Goal: Find specific page/section: Find specific page/section

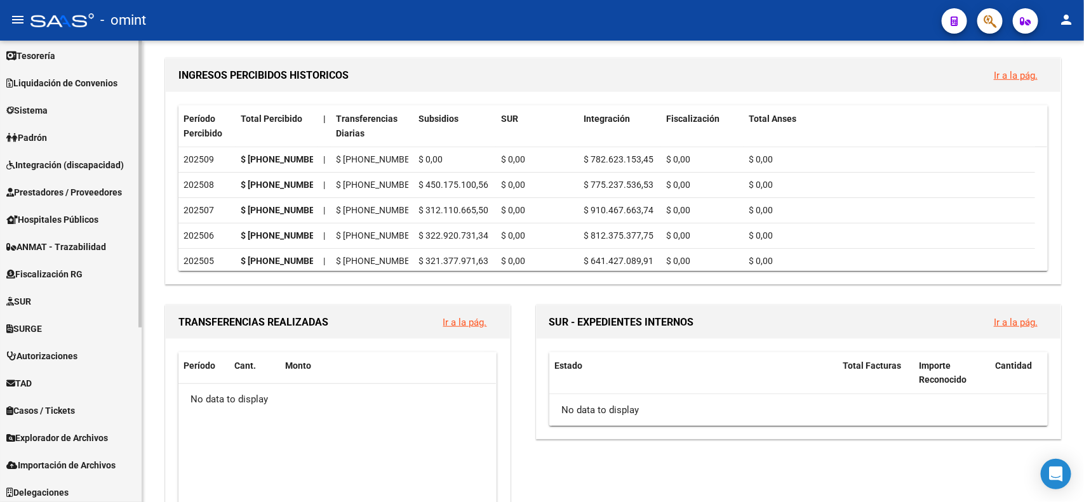
scroll to position [280, 0]
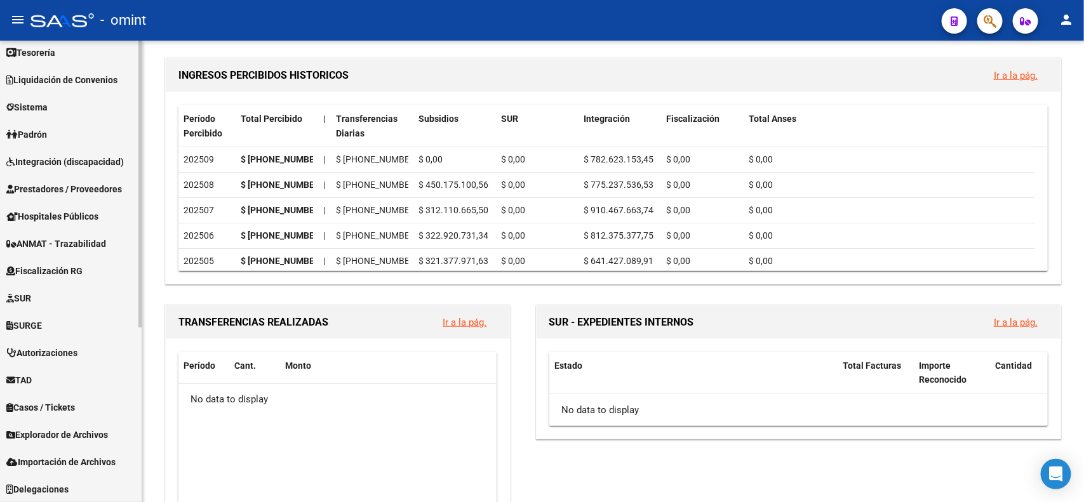
click at [93, 431] on span "Explorador de Archivos" at bounding box center [57, 435] width 102 height 14
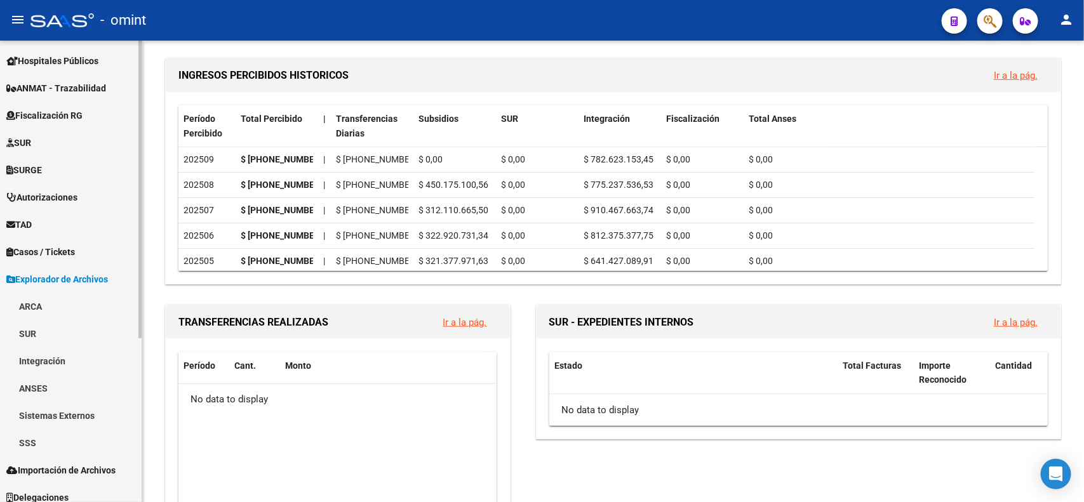
scroll to position [253, 0]
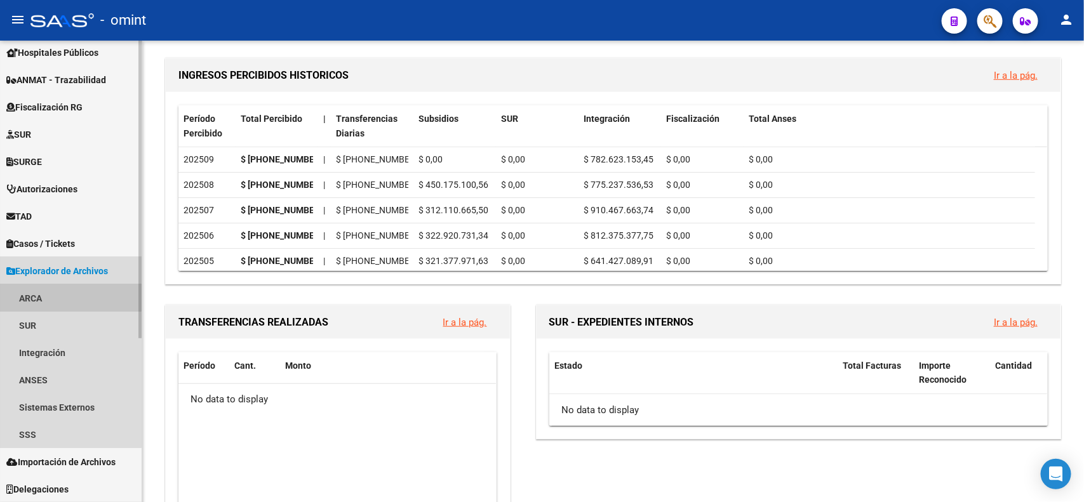
click at [38, 295] on link "ARCA" at bounding box center [71, 298] width 142 height 27
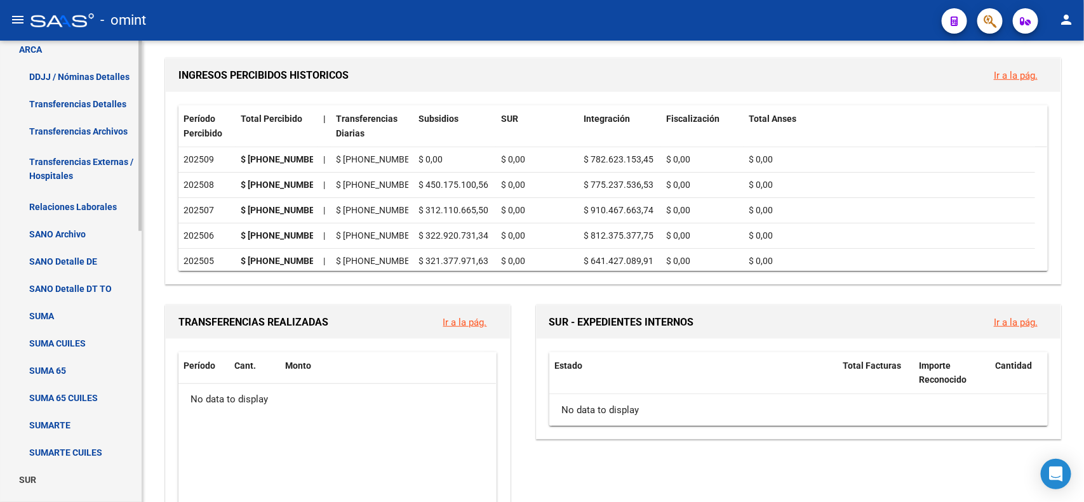
scroll to position [570, 0]
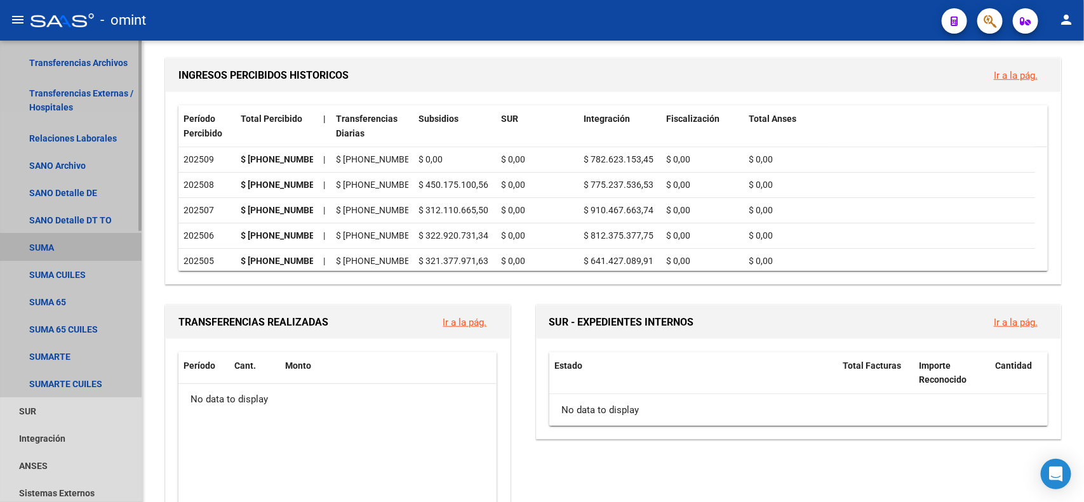
click at [42, 245] on link "SUMA" at bounding box center [71, 247] width 142 height 27
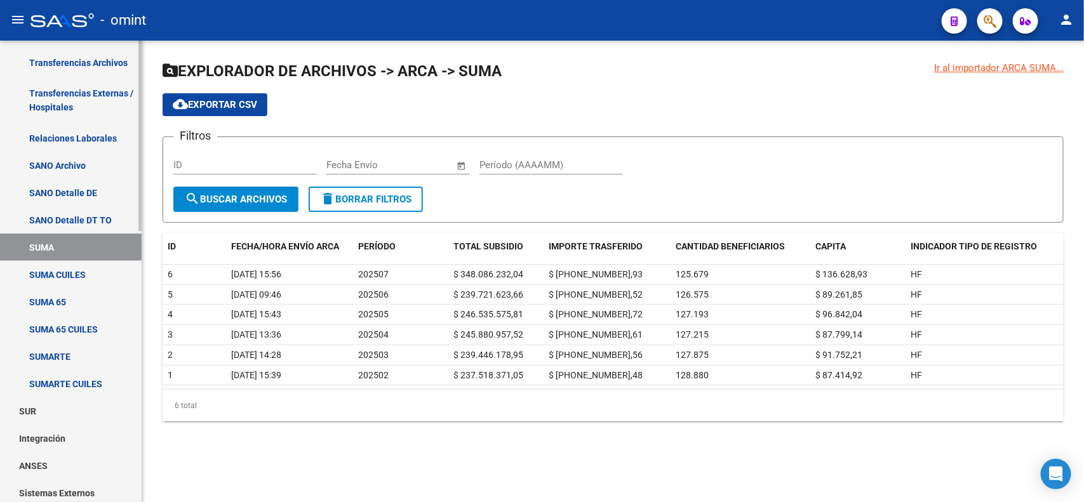
click at [55, 351] on link "SUMARTE" at bounding box center [71, 356] width 142 height 27
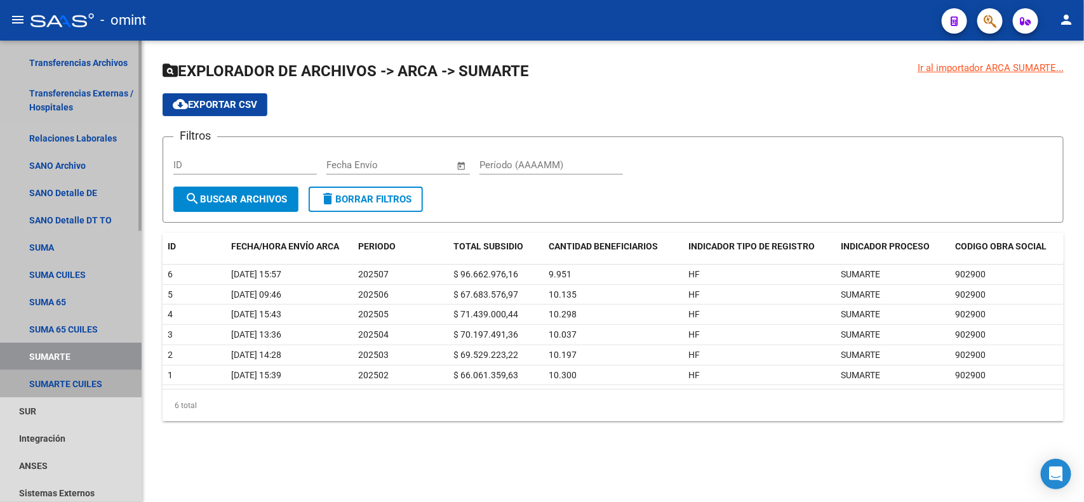
click at [74, 382] on link "SUMARTE CUILES" at bounding box center [71, 383] width 142 height 27
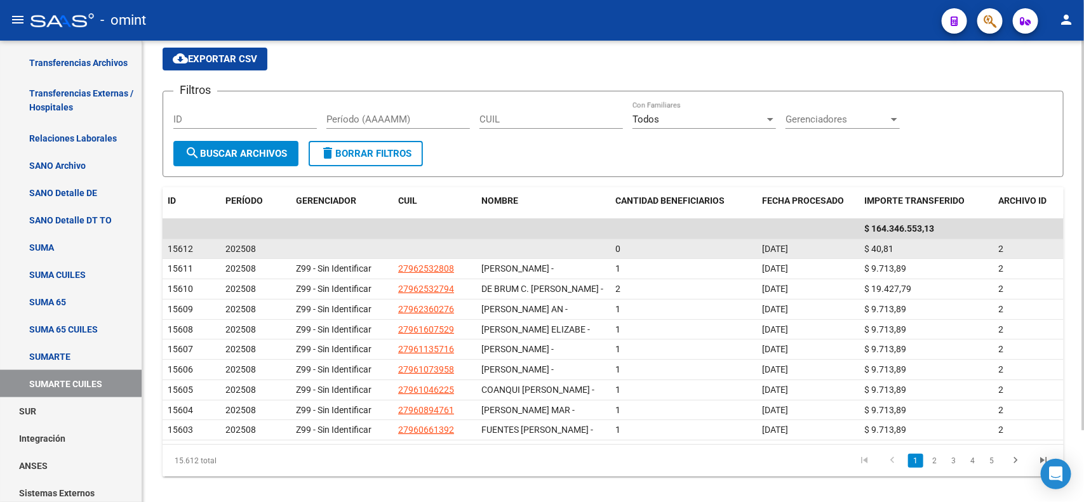
scroll to position [79, 0]
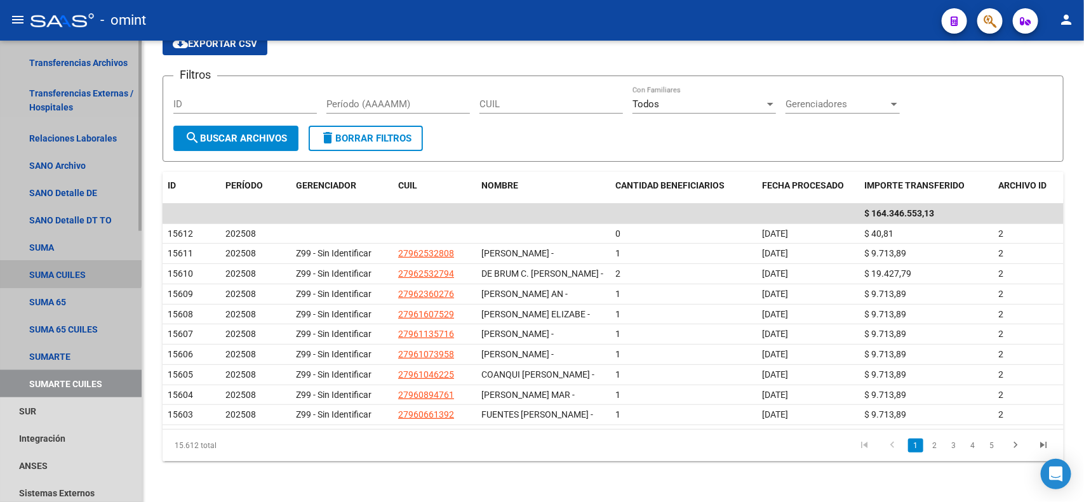
click at [58, 268] on link "SUMA CUILES" at bounding box center [71, 274] width 142 height 27
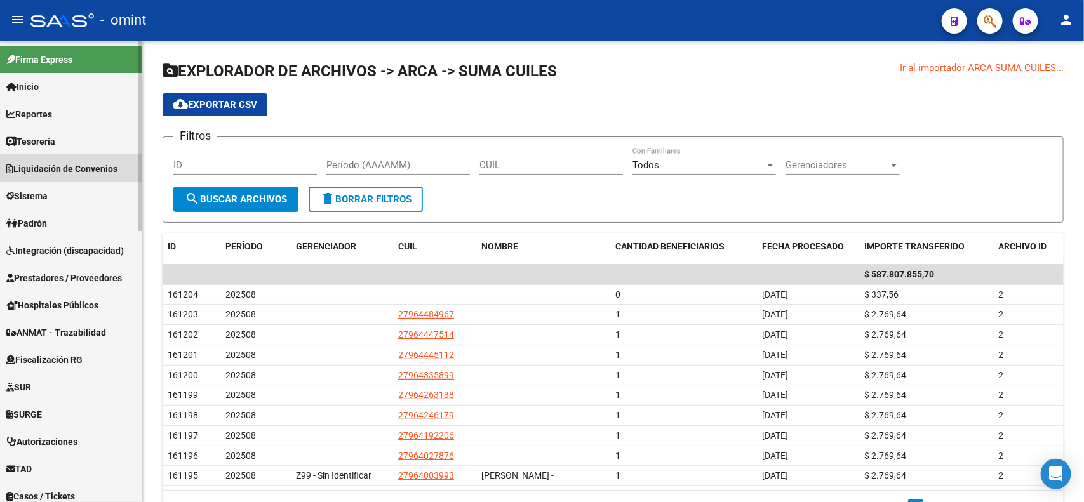
click at [55, 164] on span "Liquidación de Convenios" at bounding box center [61, 169] width 111 height 14
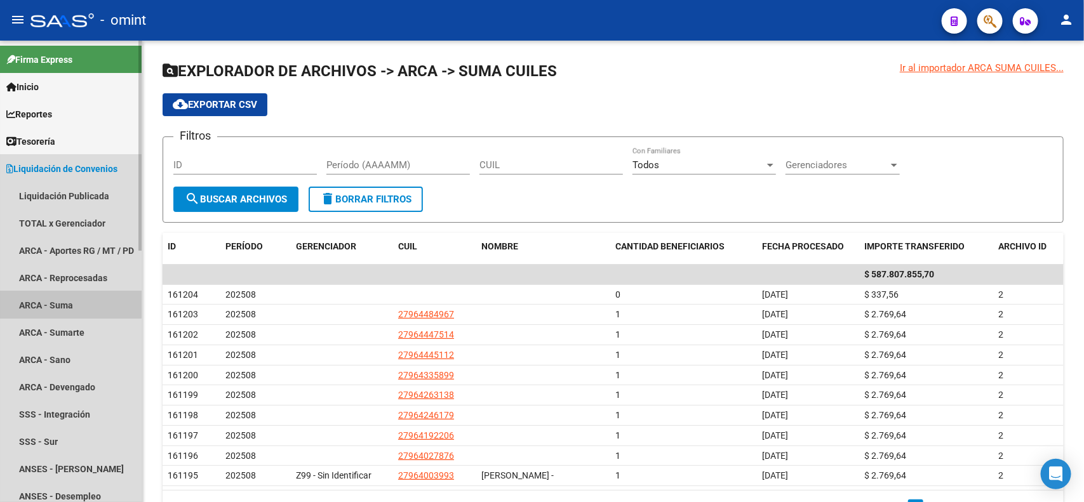
click at [53, 300] on link "ARCA - Suma" at bounding box center [71, 305] width 142 height 27
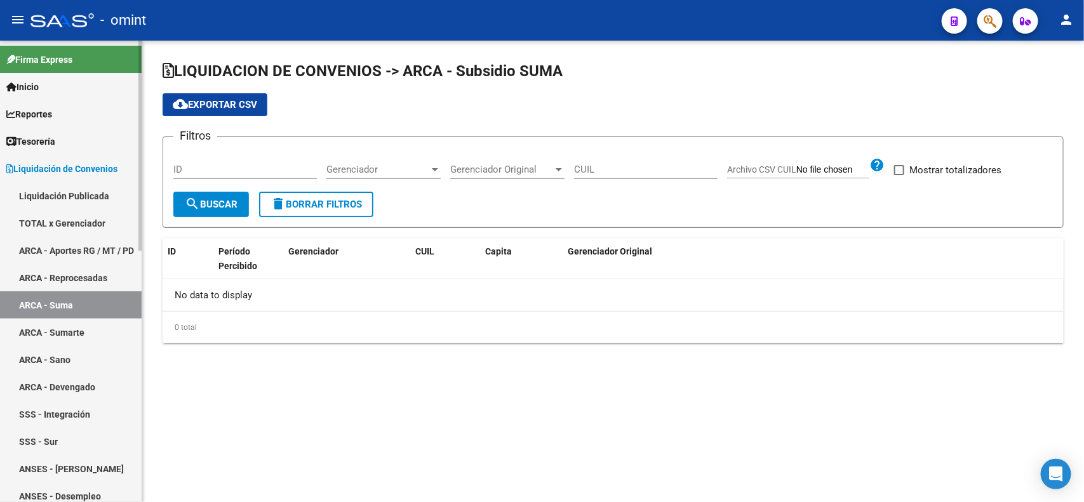
checkbox input "true"
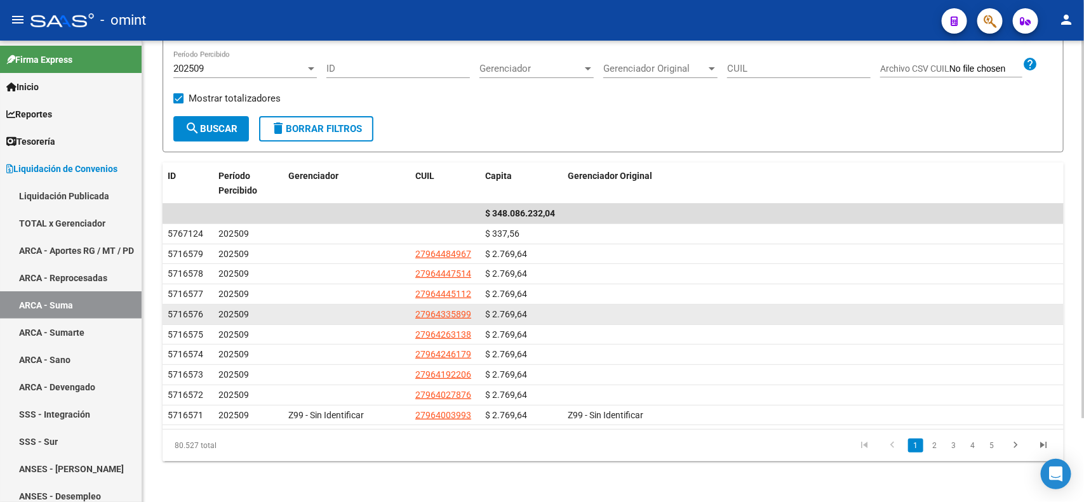
scroll to position [23, 0]
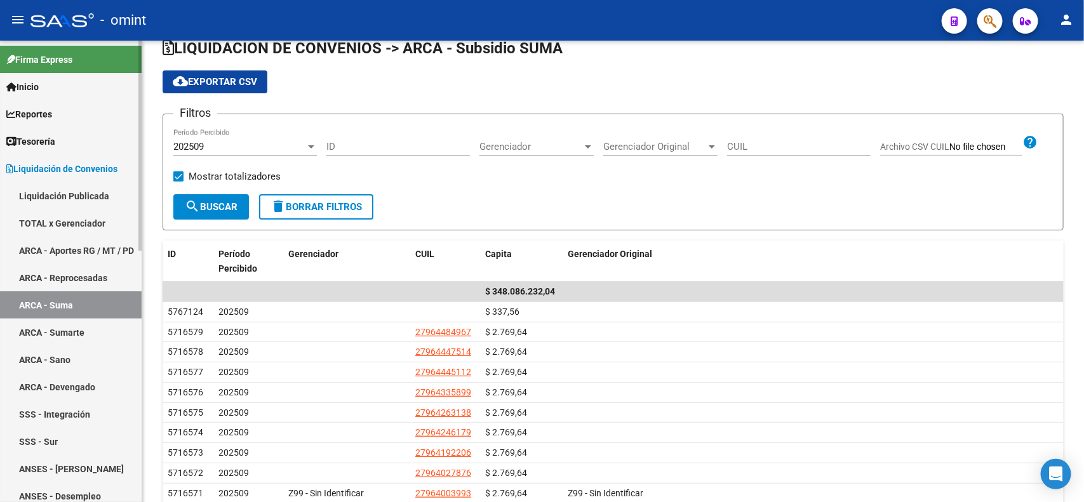
click at [60, 363] on link "ARCA - Sano" at bounding box center [71, 359] width 142 height 27
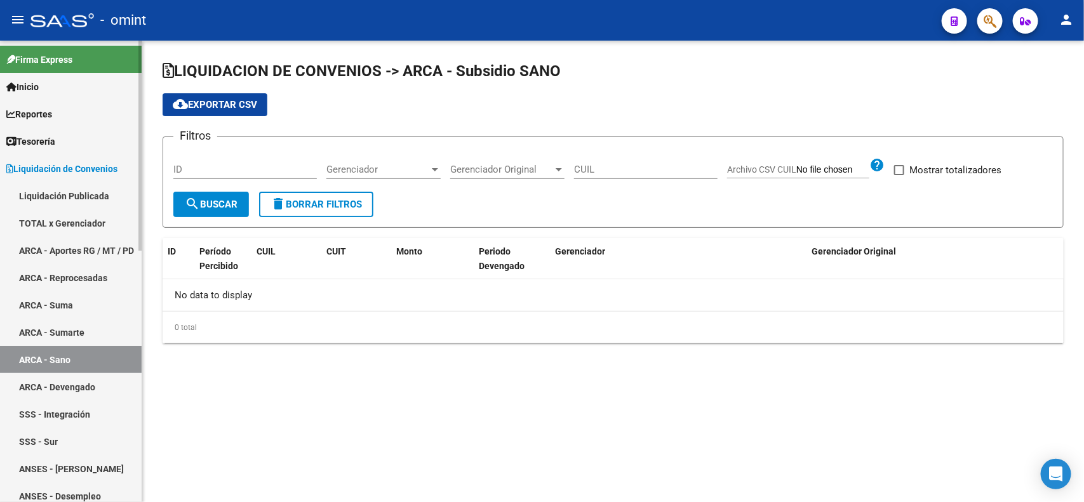
checkbox input "true"
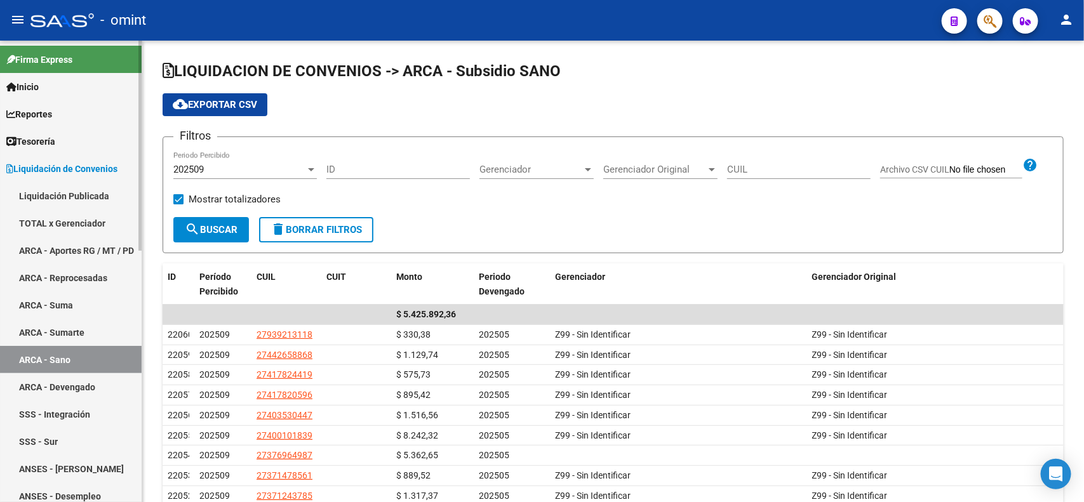
click at [105, 166] on span "Liquidación de Convenios" at bounding box center [61, 169] width 111 height 14
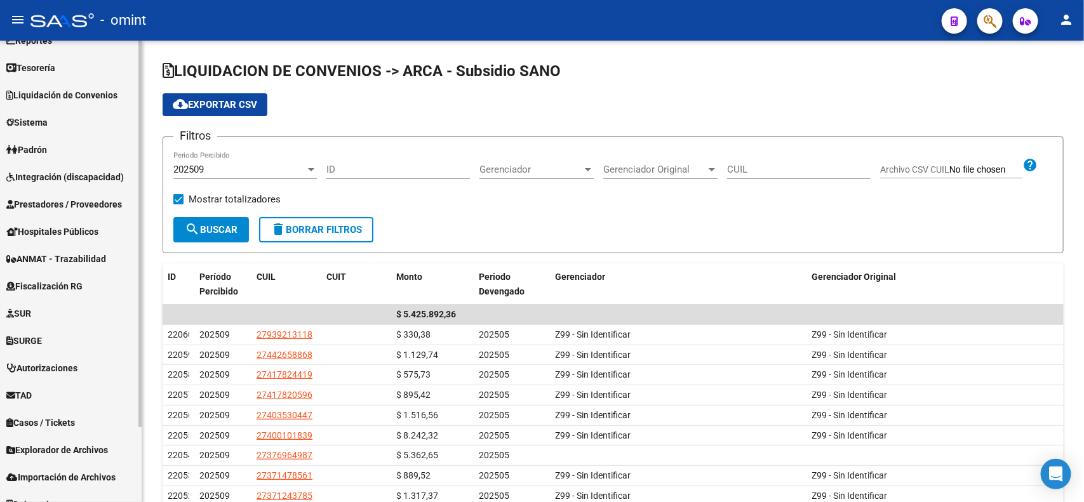
scroll to position [89, 0]
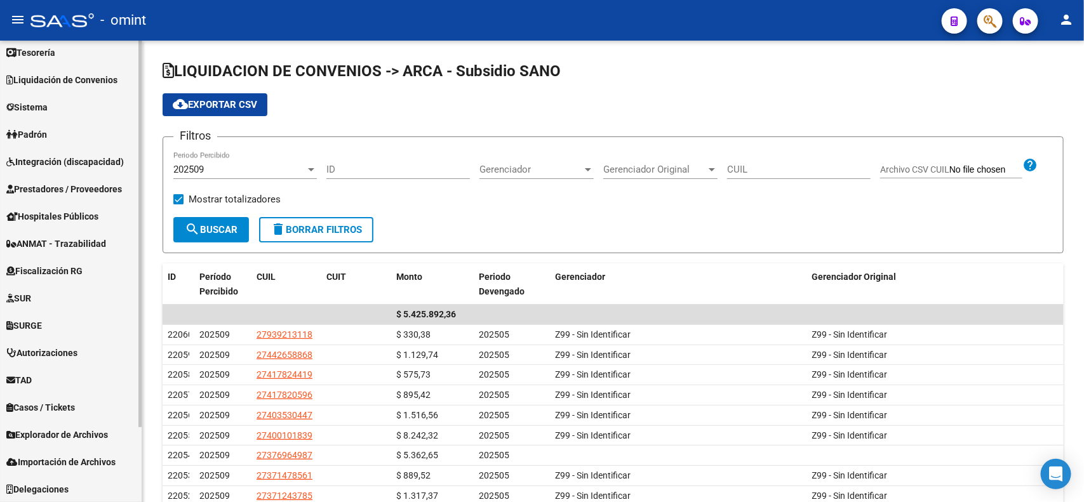
click at [128, 316] on div "Firma Express Inicio Calendario SSS Instructivos Contacto OS Reportes Tablero d…" at bounding box center [72, 227] width 145 height 551
click at [75, 429] on span "Explorador de Archivos" at bounding box center [57, 435] width 102 height 14
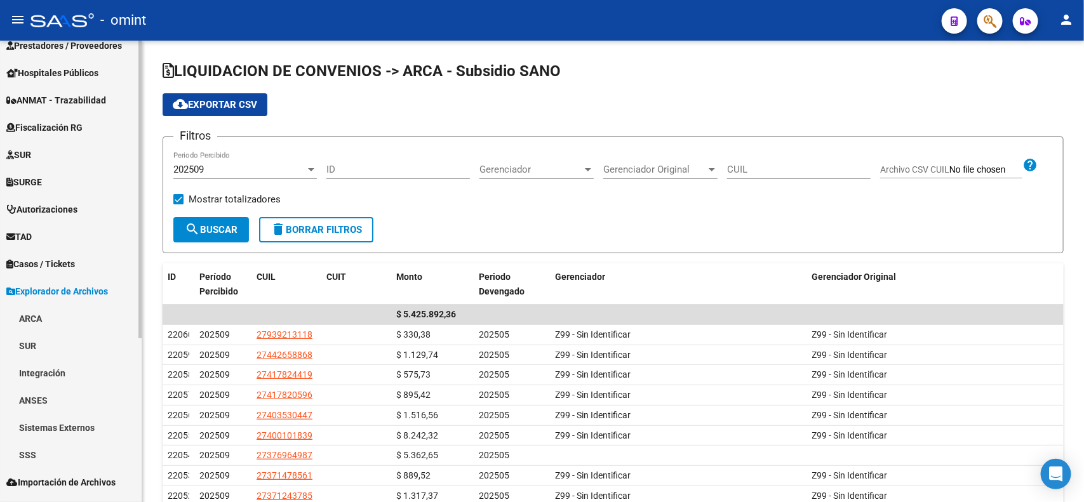
scroll to position [253, 0]
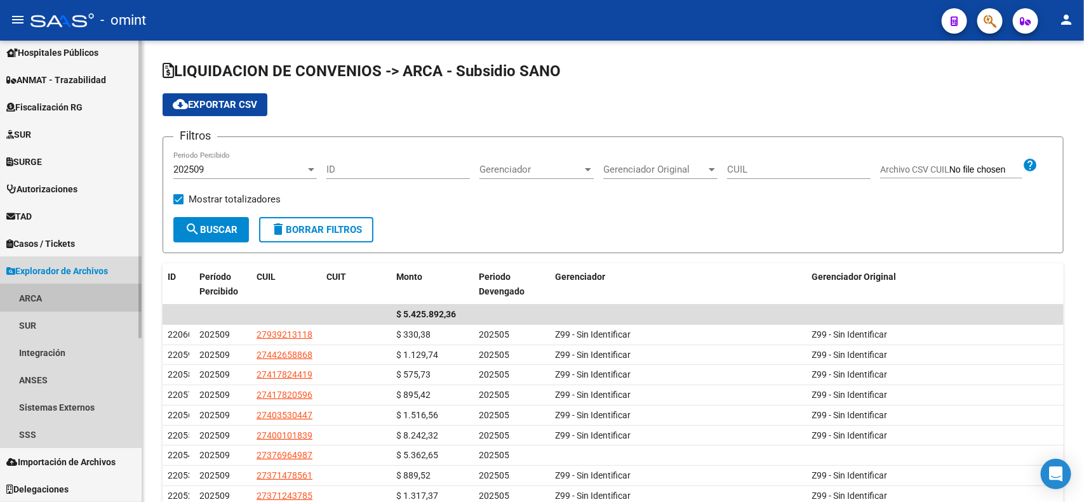
click at [38, 291] on link "ARCA" at bounding box center [71, 298] width 142 height 27
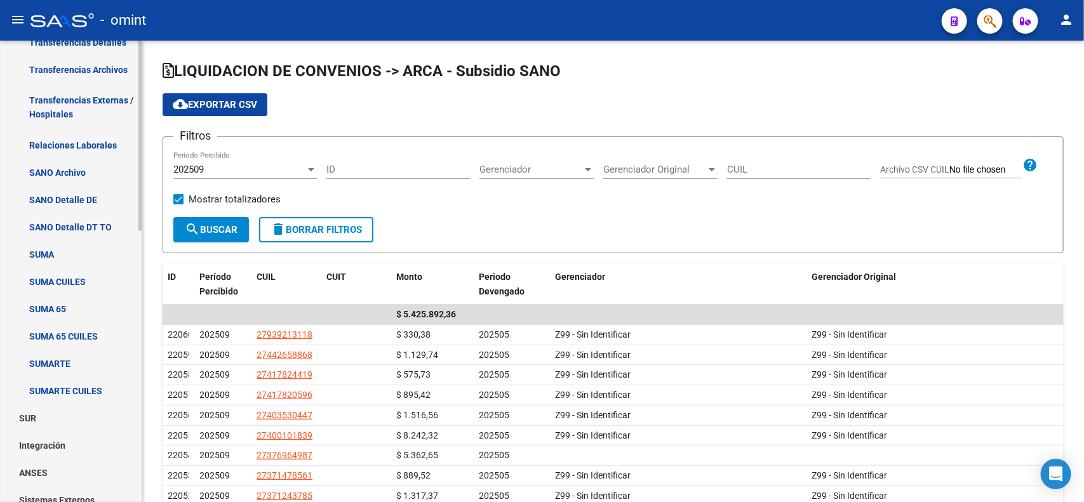
scroll to position [570, 0]
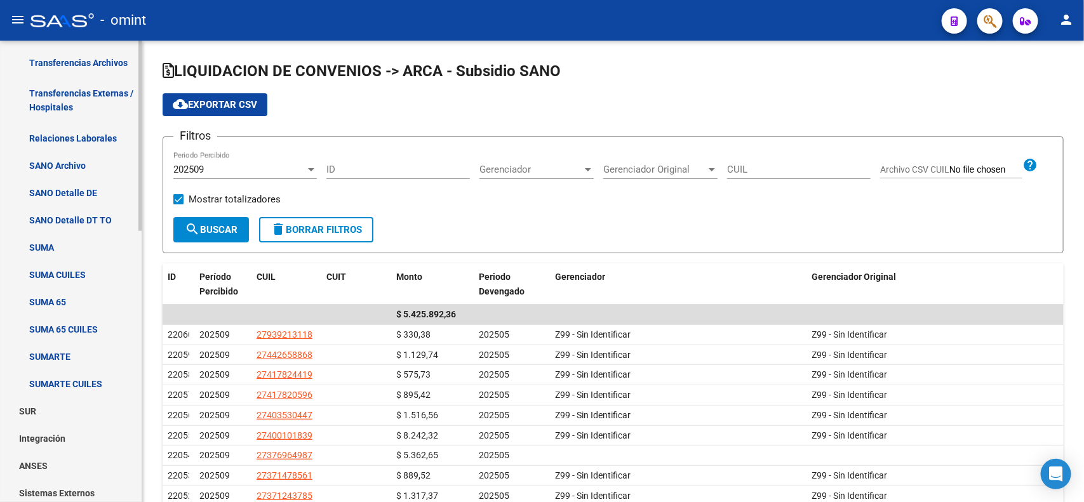
click at [86, 210] on link "SANO Detalle DT TO" at bounding box center [71, 219] width 142 height 27
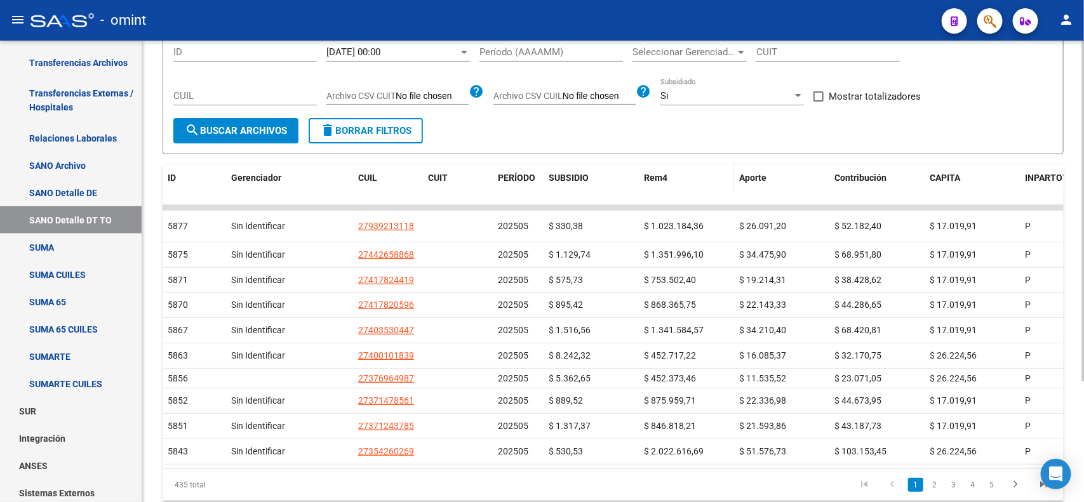
scroll to position [79, 0]
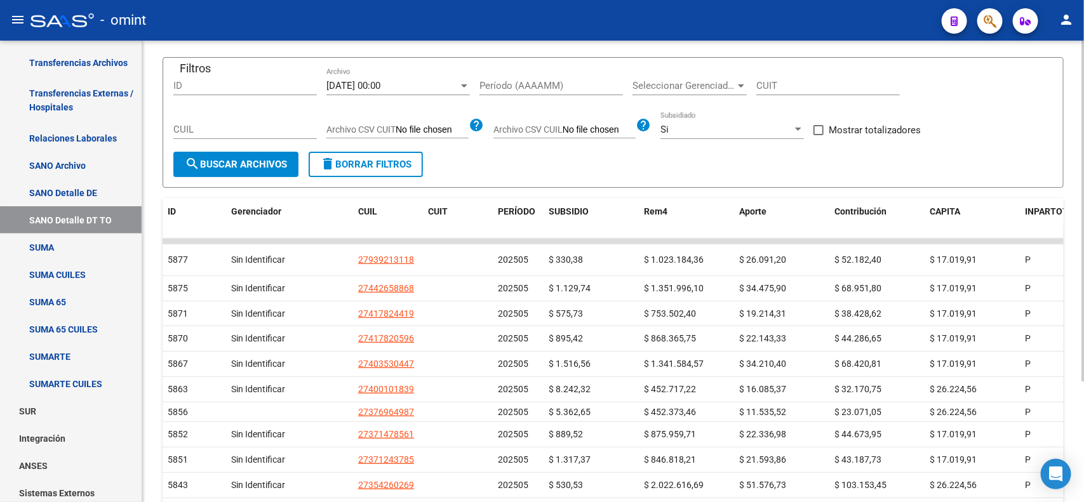
click at [821, 129] on span at bounding box center [819, 130] width 10 height 10
click at [819, 135] on input "Mostrar totalizadores" at bounding box center [818, 135] width 1 height 1
checkbox input "true"
click at [232, 154] on button "search Buscar Archivos" at bounding box center [235, 164] width 125 height 25
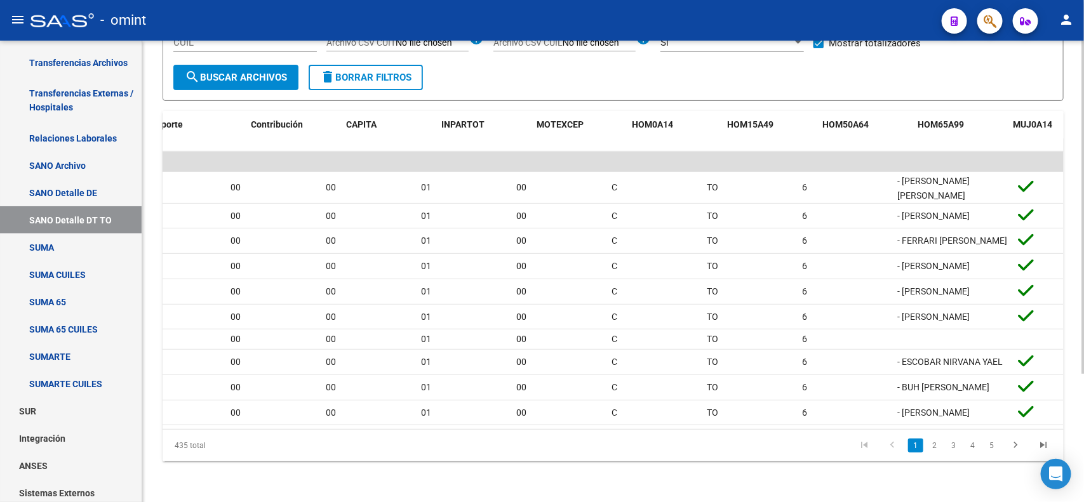
scroll to position [0, 0]
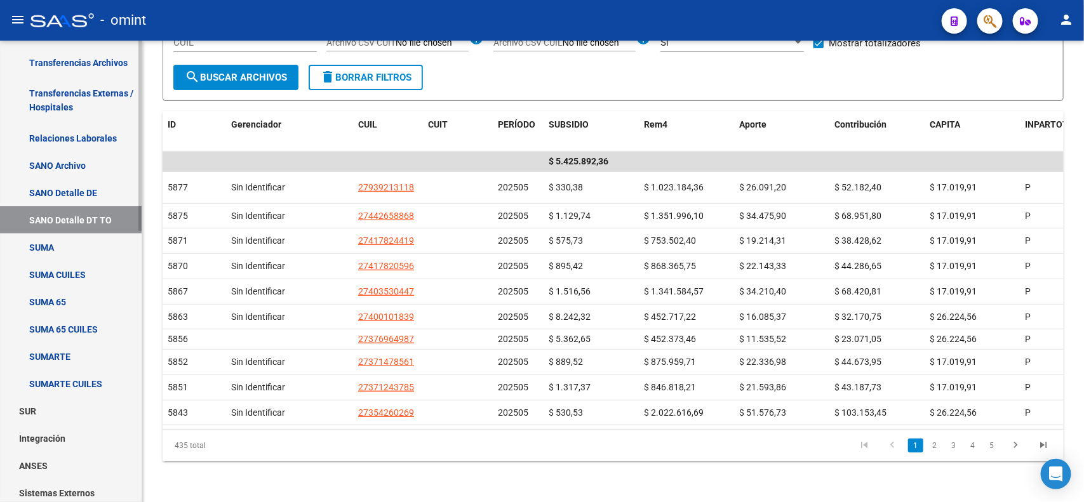
click at [48, 345] on link "SUMARTE" at bounding box center [71, 356] width 142 height 27
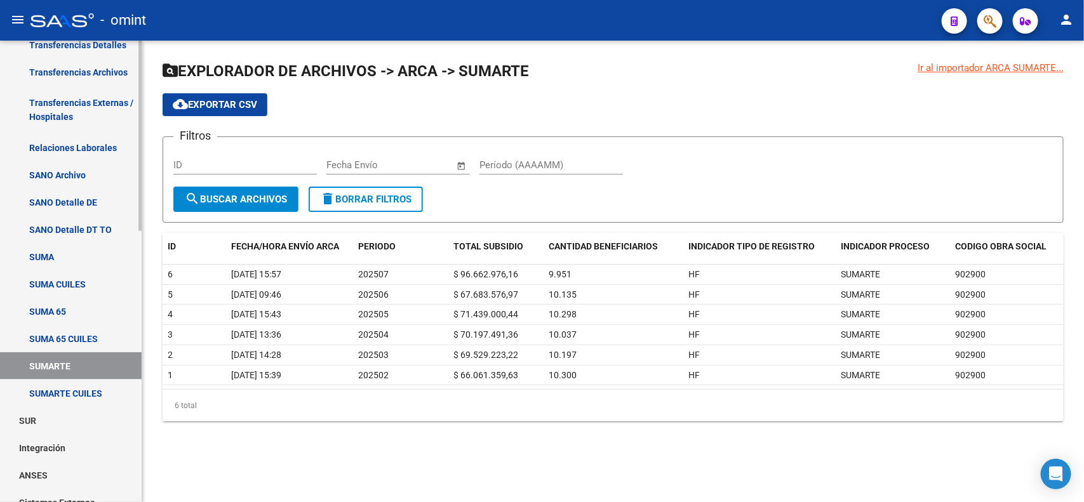
scroll to position [417, 0]
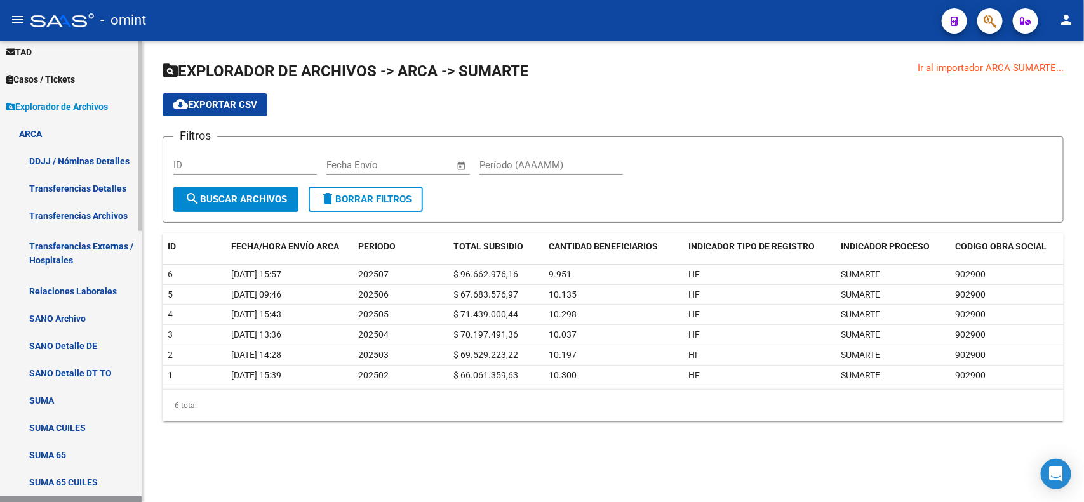
click at [57, 105] on span "Explorador de Archivos" at bounding box center [57, 107] width 102 height 14
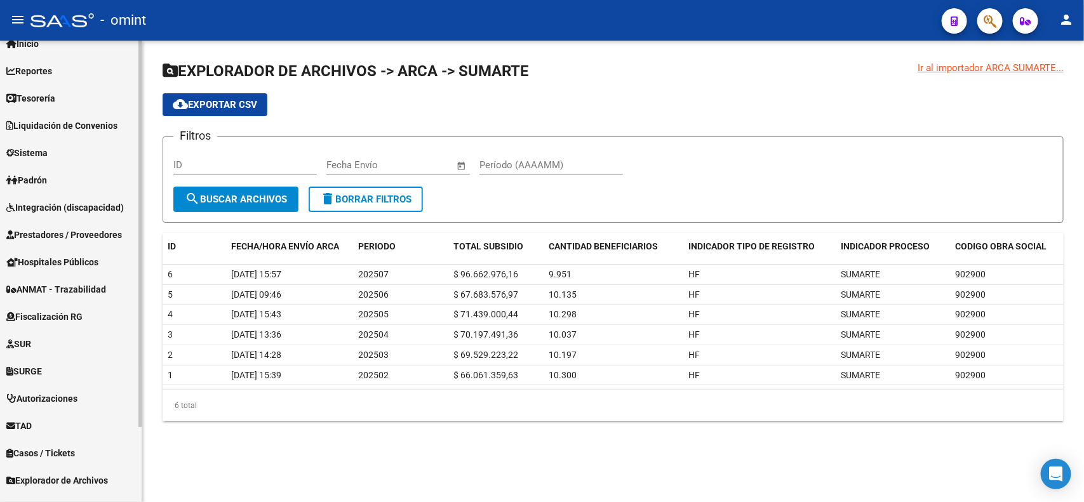
scroll to position [0, 0]
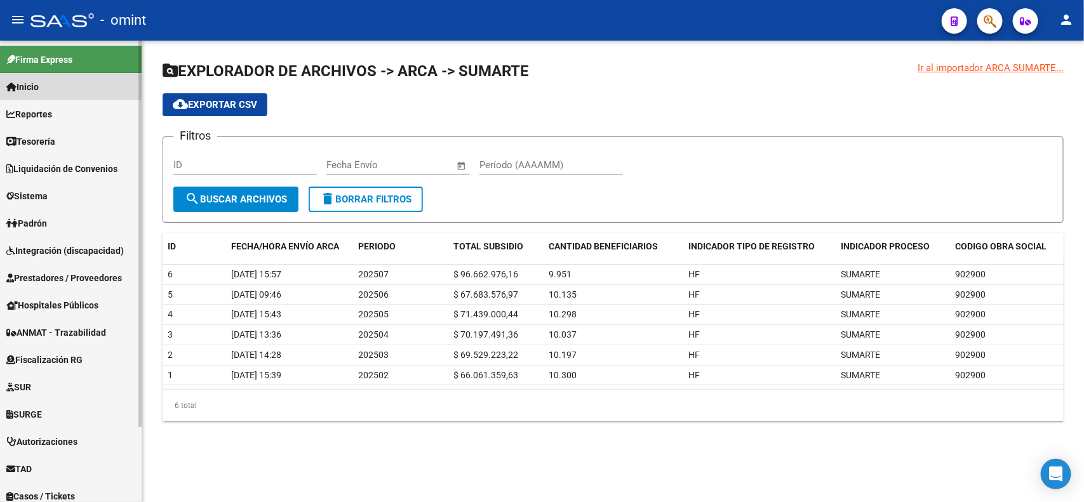
click at [46, 80] on link "Inicio" at bounding box center [71, 86] width 142 height 27
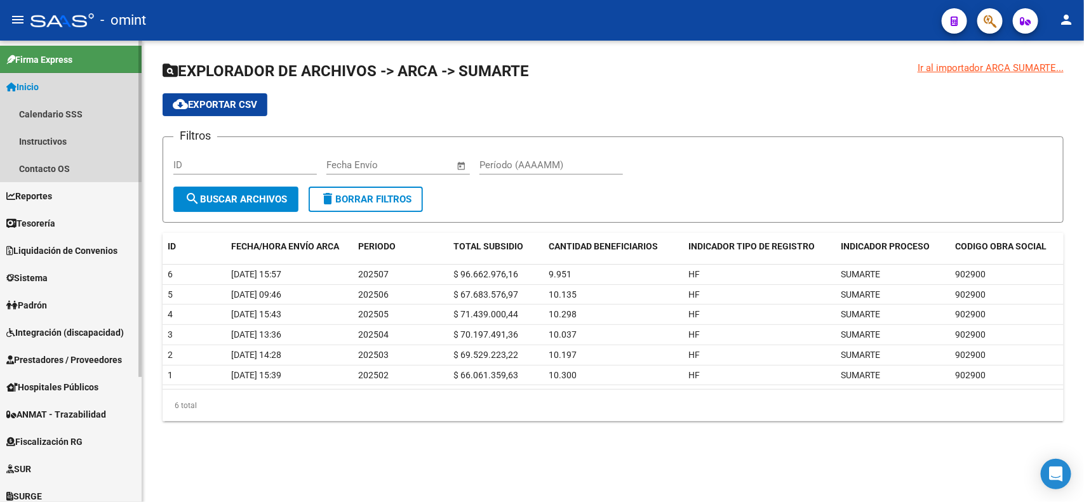
click at [46, 80] on link "Inicio" at bounding box center [71, 86] width 142 height 27
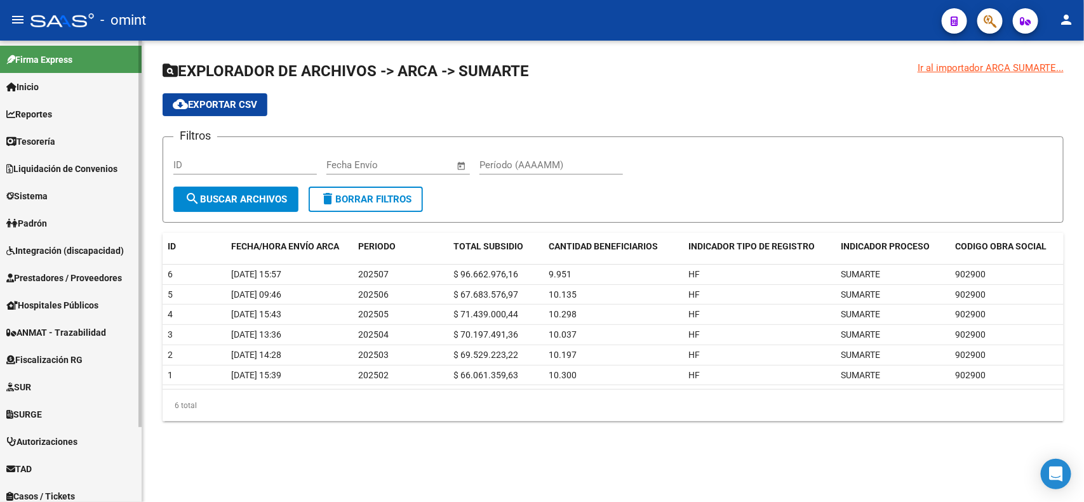
click at [59, 111] on link "Reportes" at bounding box center [71, 113] width 142 height 27
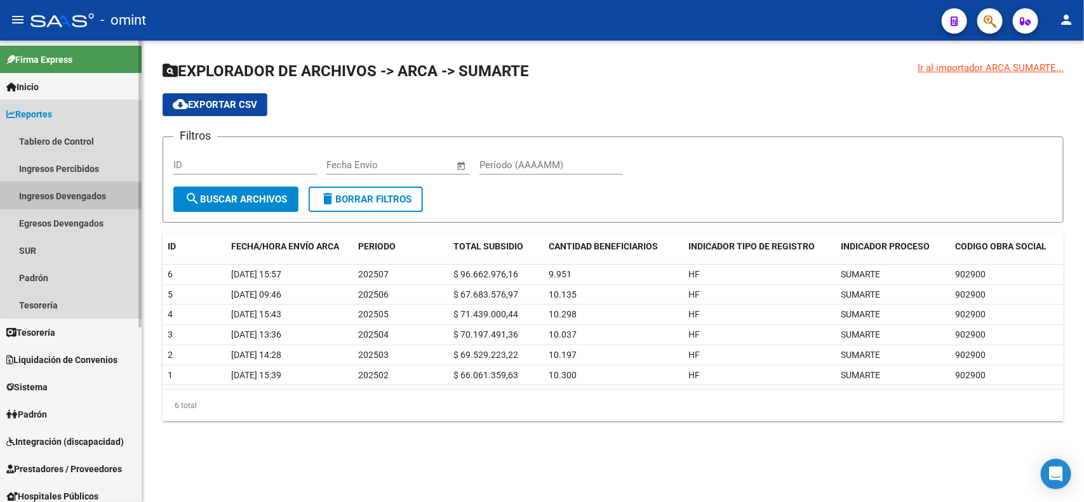
click at [77, 192] on link "Ingresos Devengados" at bounding box center [71, 195] width 142 height 27
